Goal: Navigation & Orientation: Go to known website

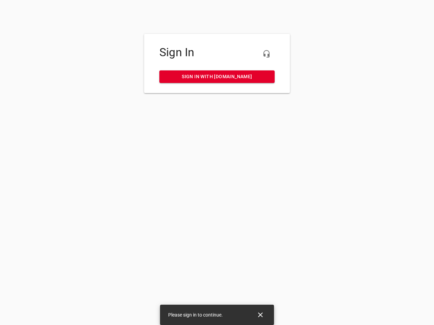
click at [266, 54] on icon "button" at bounding box center [266, 54] width 8 height 8
click at [260, 315] on icon "Close" at bounding box center [260, 315] width 5 height 5
